Goal: Task Accomplishment & Management: Use online tool/utility

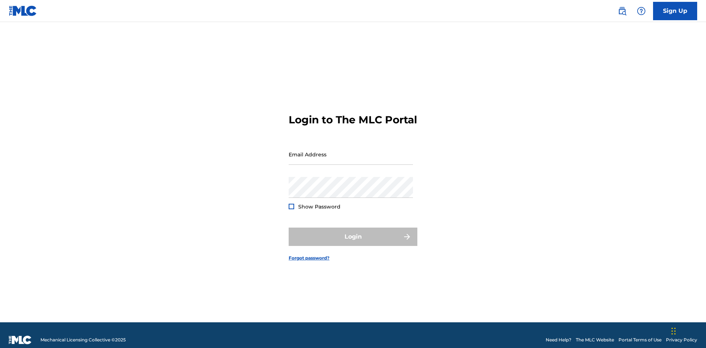
scroll to position [10, 0]
click at [351, 151] on input "Email Address" at bounding box center [350, 154] width 124 height 21
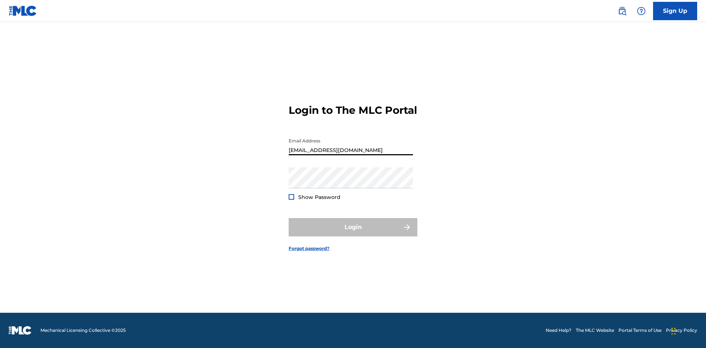
type input "[EMAIL_ADDRESS][DOMAIN_NAME]"
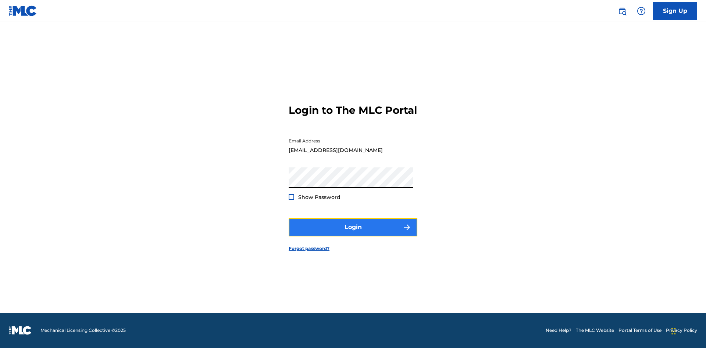
click at [353, 234] on button "Login" at bounding box center [352, 227] width 129 height 18
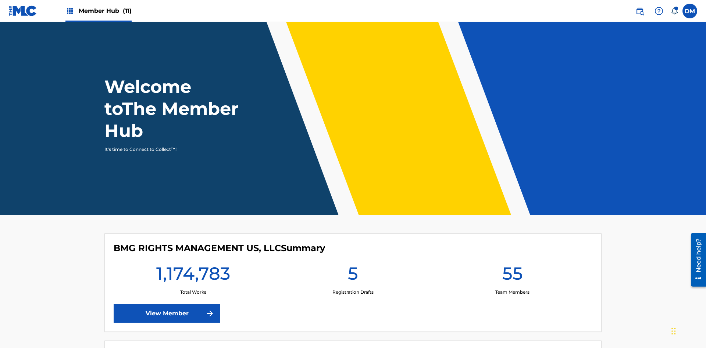
click at [105, 11] on span "Member Hub (11)" at bounding box center [105, 11] width 53 height 8
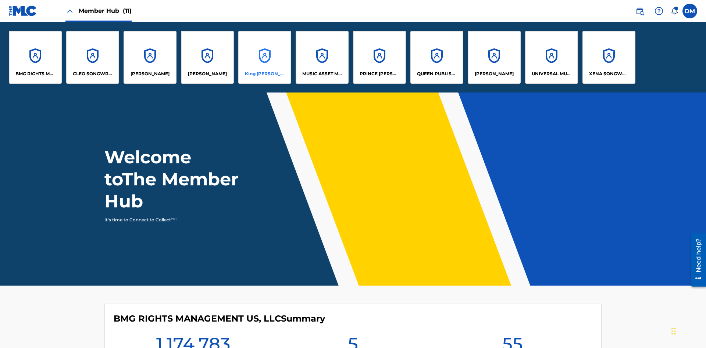
click at [264, 74] on p "King [PERSON_NAME]" at bounding box center [265, 74] width 40 height 7
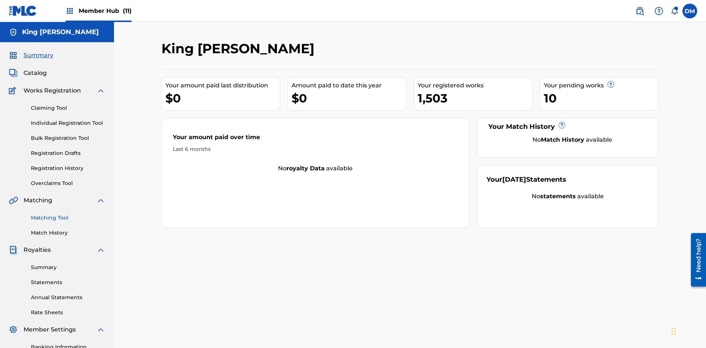
click at [68, 214] on link "Matching Tool" at bounding box center [68, 218] width 74 height 8
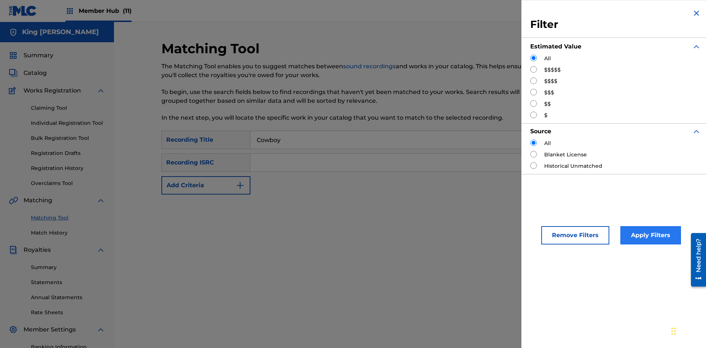
click at [533, 69] on input "Search Form" at bounding box center [533, 69] width 7 height 7
click at [649, 236] on button "Apply Filters" at bounding box center [650, 235] width 61 height 18
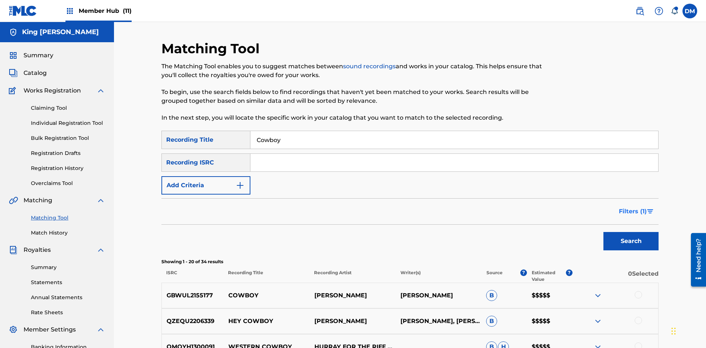
click at [454, 131] on input "Cowboy" at bounding box center [454, 140] width 408 height 18
click at [454, 131] on input "Search Form" at bounding box center [454, 140] width 408 height 18
type input "Hocus Pocus"
click at [632, 207] on span "Filters ( 1 )" at bounding box center [632, 211] width 28 height 9
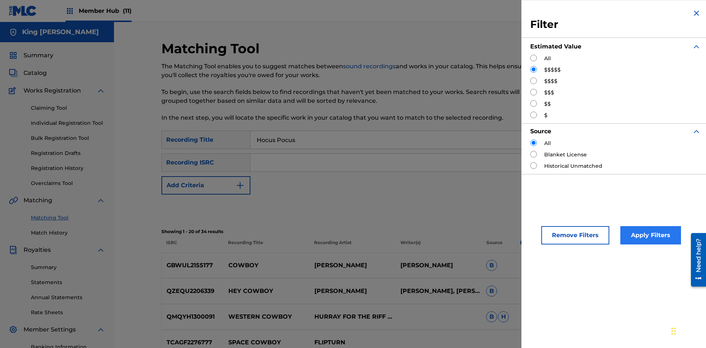
click at [533, 81] on input "Search Form" at bounding box center [533, 81] width 7 height 7
click at [649, 236] on button "Apply Filters" at bounding box center [650, 235] width 61 height 18
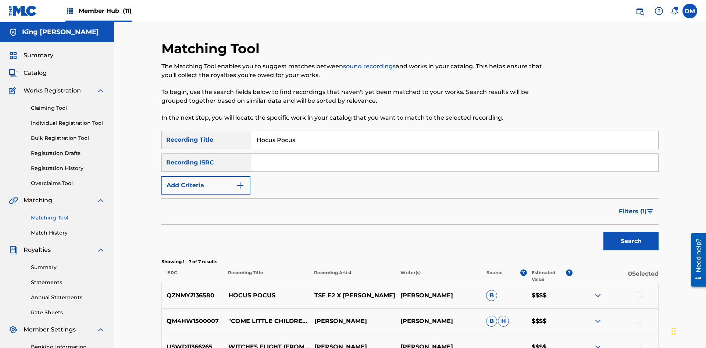
scroll to position [136, 0]
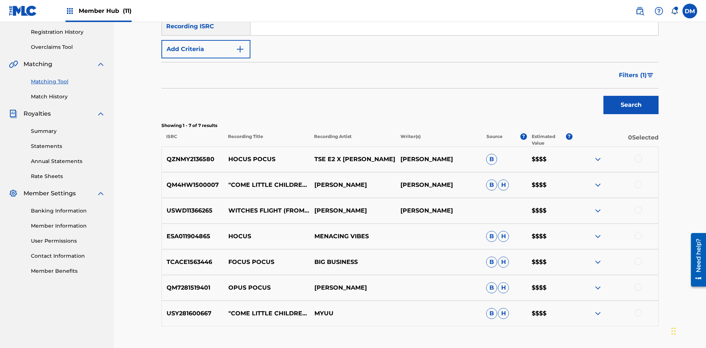
click at [454, 12] on input "Hocus Pocus" at bounding box center [454, 4] width 408 height 18
click at [454, 12] on input "Search Form" at bounding box center [454, 4] width 408 height 18
type input "Milenko"
click at [632, 71] on span "Filters ( 1 )" at bounding box center [632, 75] width 28 height 9
click at [0, 0] on input "Search Form" at bounding box center [0, 0] width 0 height 0
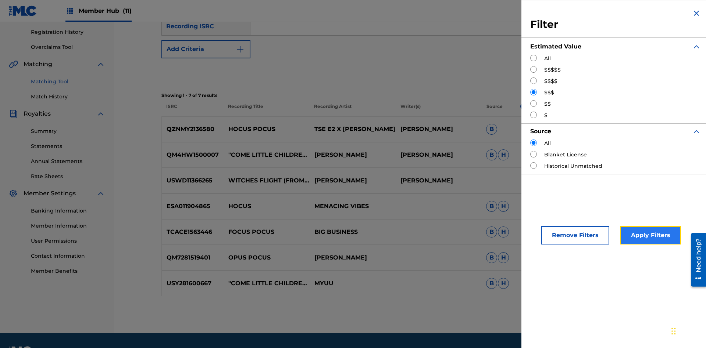
click at [649, 236] on button "Apply Filters" at bounding box center [650, 235] width 61 height 18
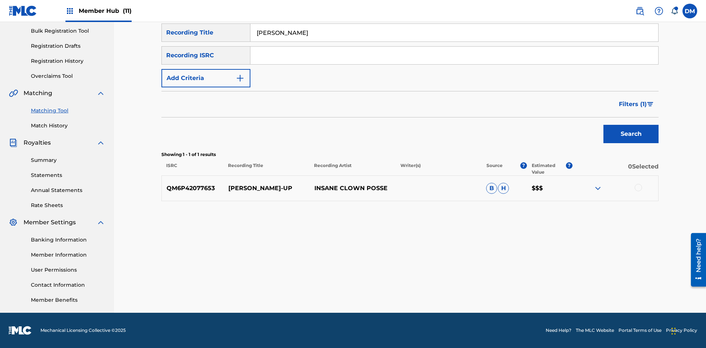
scroll to position [107, 0]
click at [454, 42] on input "Milenko" at bounding box center [454, 33] width 408 height 18
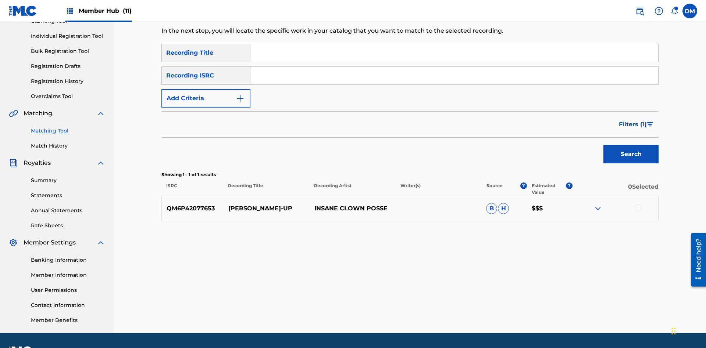
click at [454, 53] on input "Search Form" at bounding box center [454, 53] width 408 height 18
type input "Milenko"
click at [632, 120] on span "Filters ( 1 )" at bounding box center [632, 124] width 28 height 9
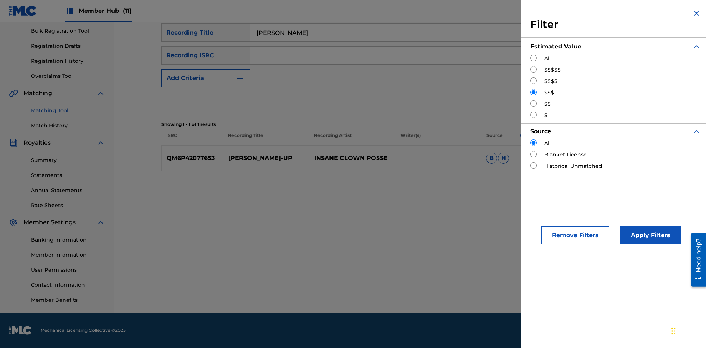
click at [533, 104] on input "Search Form" at bounding box center [533, 103] width 7 height 7
radio input "true"
click at [649, 236] on button "Apply Filters" at bounding box center [650, 235] width 61 height 18
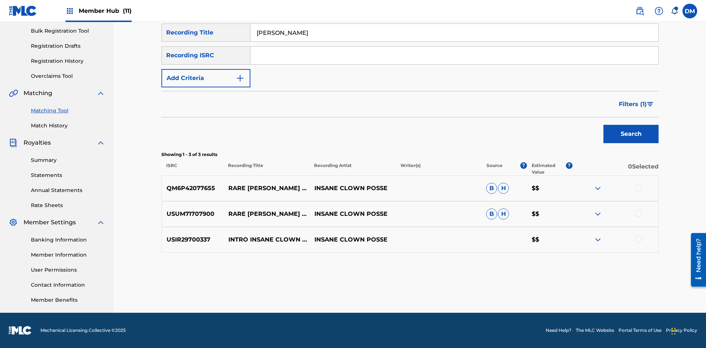
click at [454, 42] on input "Milenko" at bounding box center [454, 33] width 408 height 18
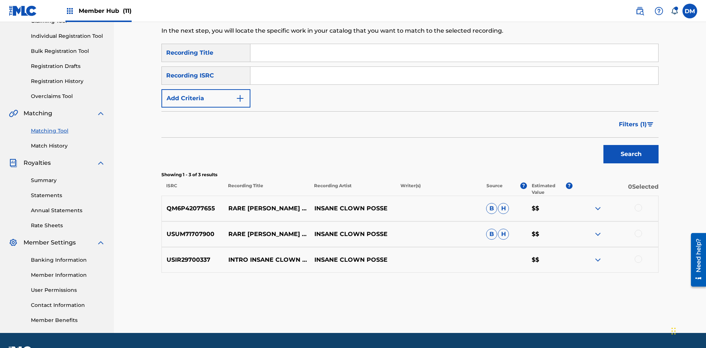
click at [454, 53] on input "Search Form" at bounding box center [454, 53] width 408 height 18
type input "Milenko"
click at [632, 120] on span "Filters ( 1 )" at bounding box center [632, 124] width 28 height 9
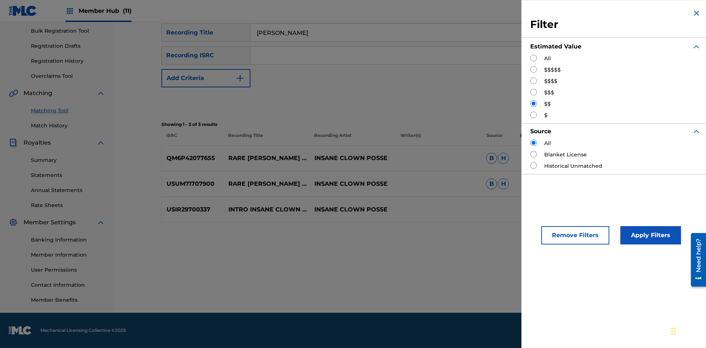
click at [533, 115] on input "Search Form" at bounding box center [533, 115] width 7 height 7
radio input "true"
click at [649, 236] on button "Apply Filters" at bounding box center [650, 235] width 61 height 18
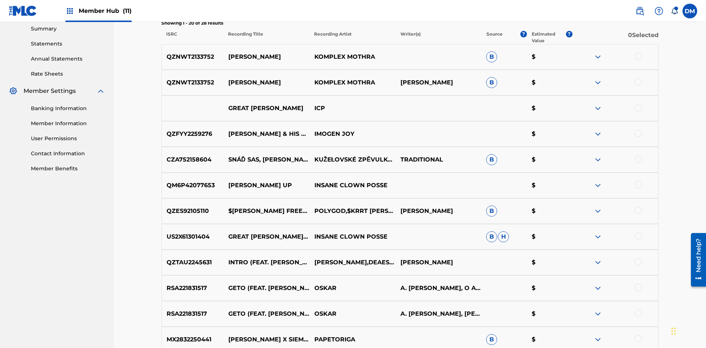
scroll to position [247, 0]
